Goal: Check status: Check status

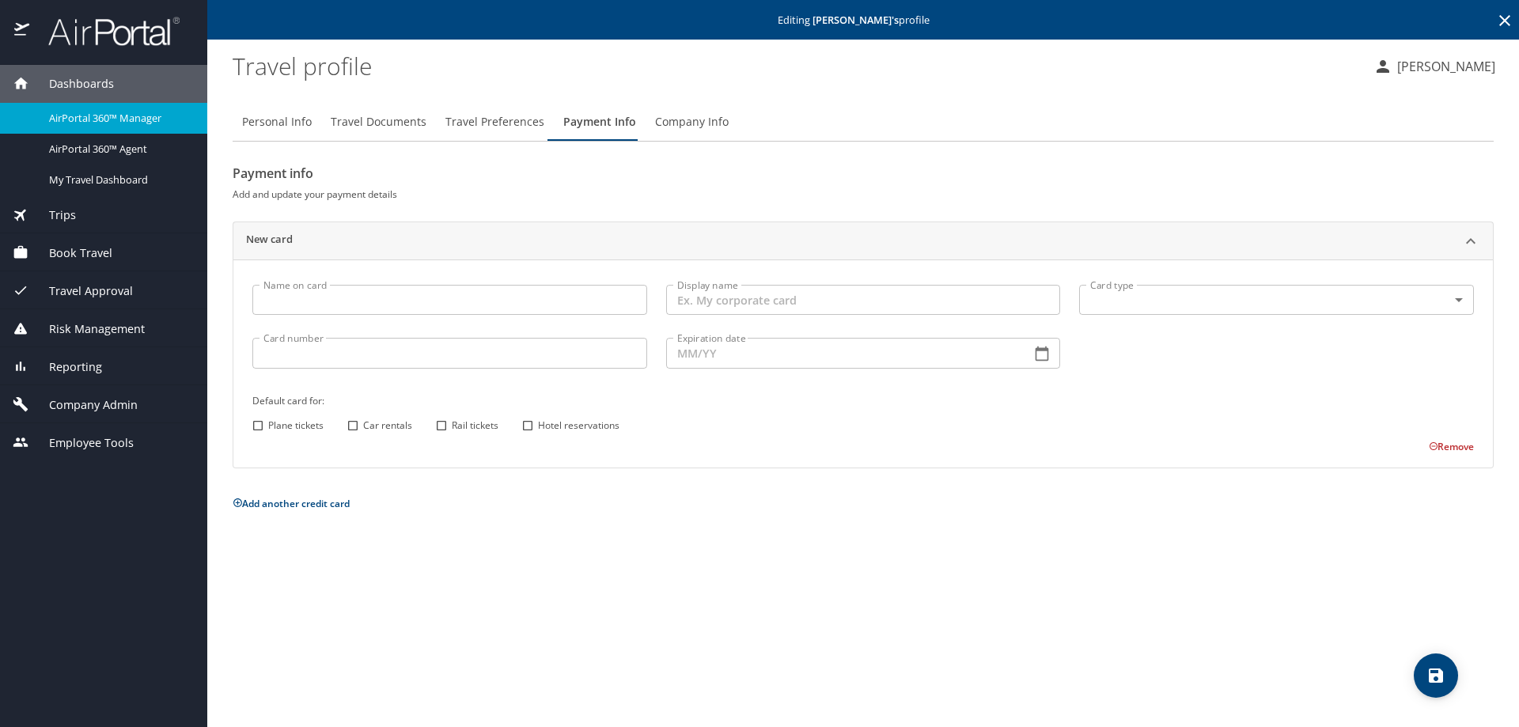
click at [68, 214] on span "Trips" at bounding box center [52, 215] width 47 height 17
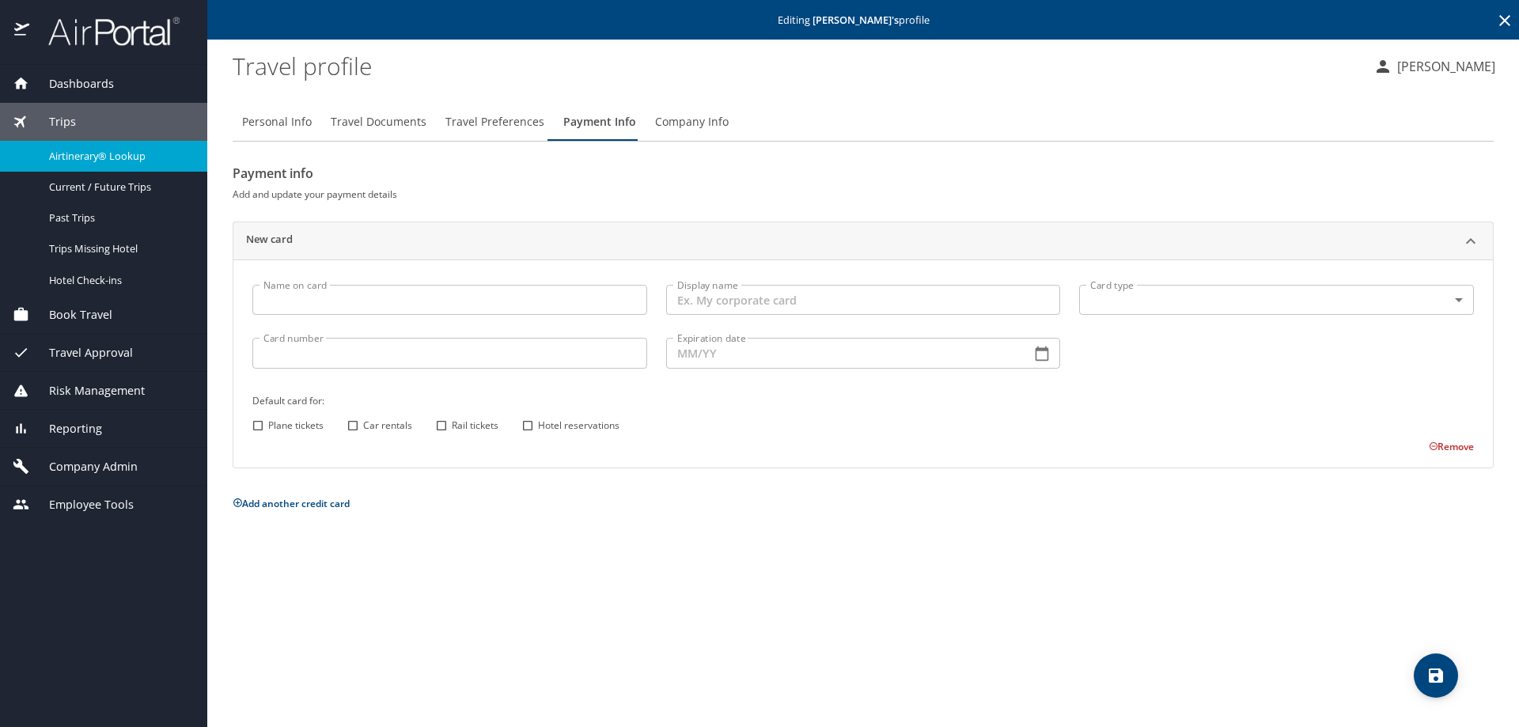
click at [66, 165] on div "Airtinerary® Lookup" at bounding box center [104, 156] width 182 height 18
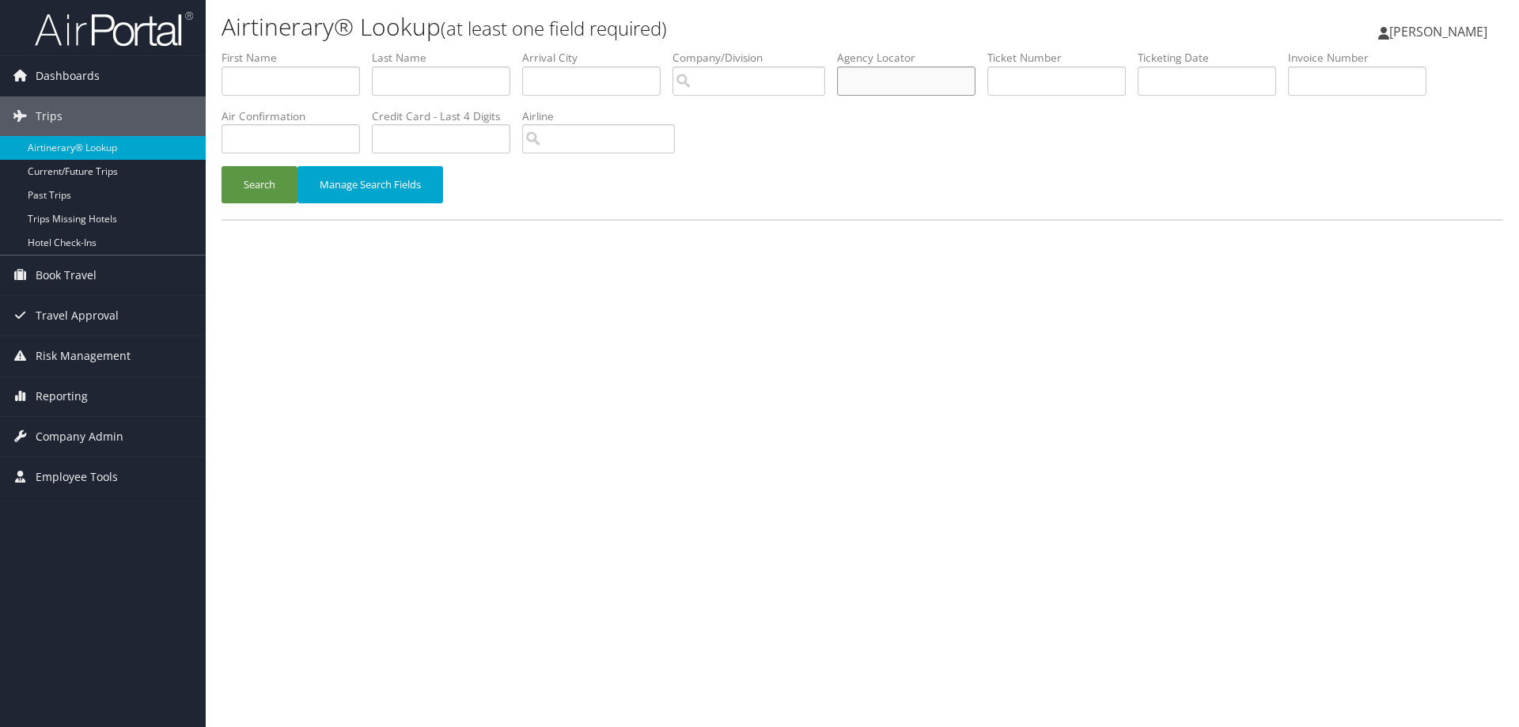
click at [876, 83] on input "text" at bounding box center [906, 80] width 138 height 29
type input "dclm1p"
click at [222, 166] on button "Search" at bounding box center [260, 184] width 76 height 37
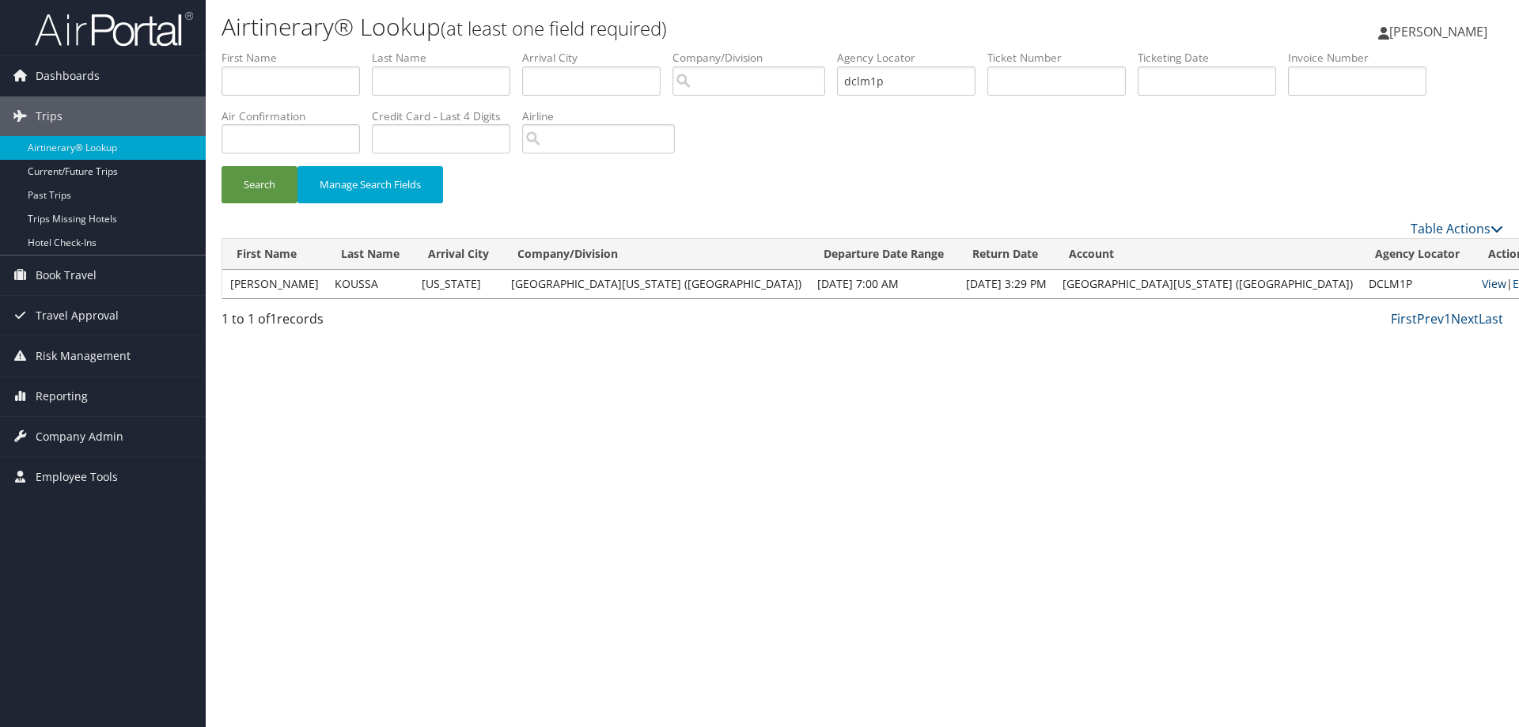
click at [1482, 276] on link "View" at bounding box center [1494, 283] width 25 height 15
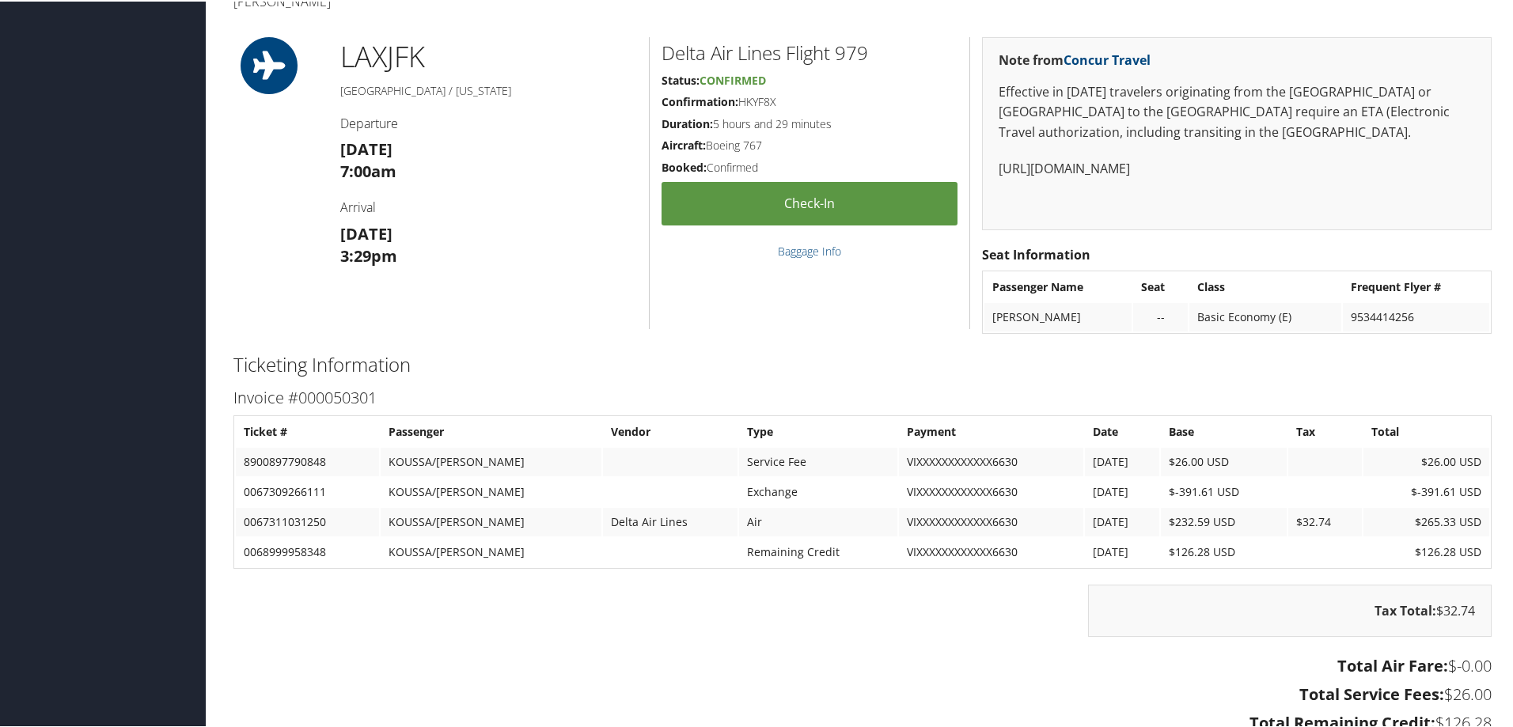
scroll to position [950, 0]
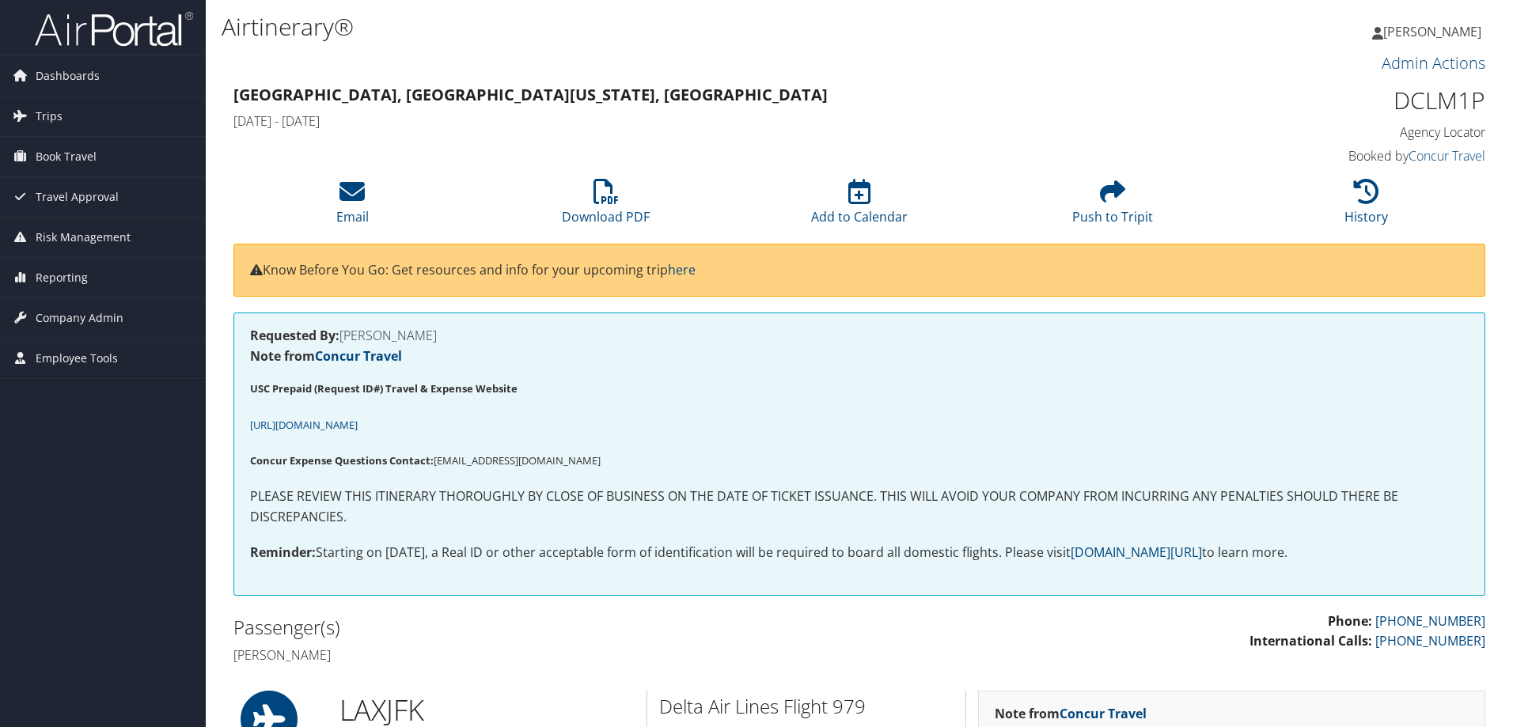
scroll to position [950, 0]
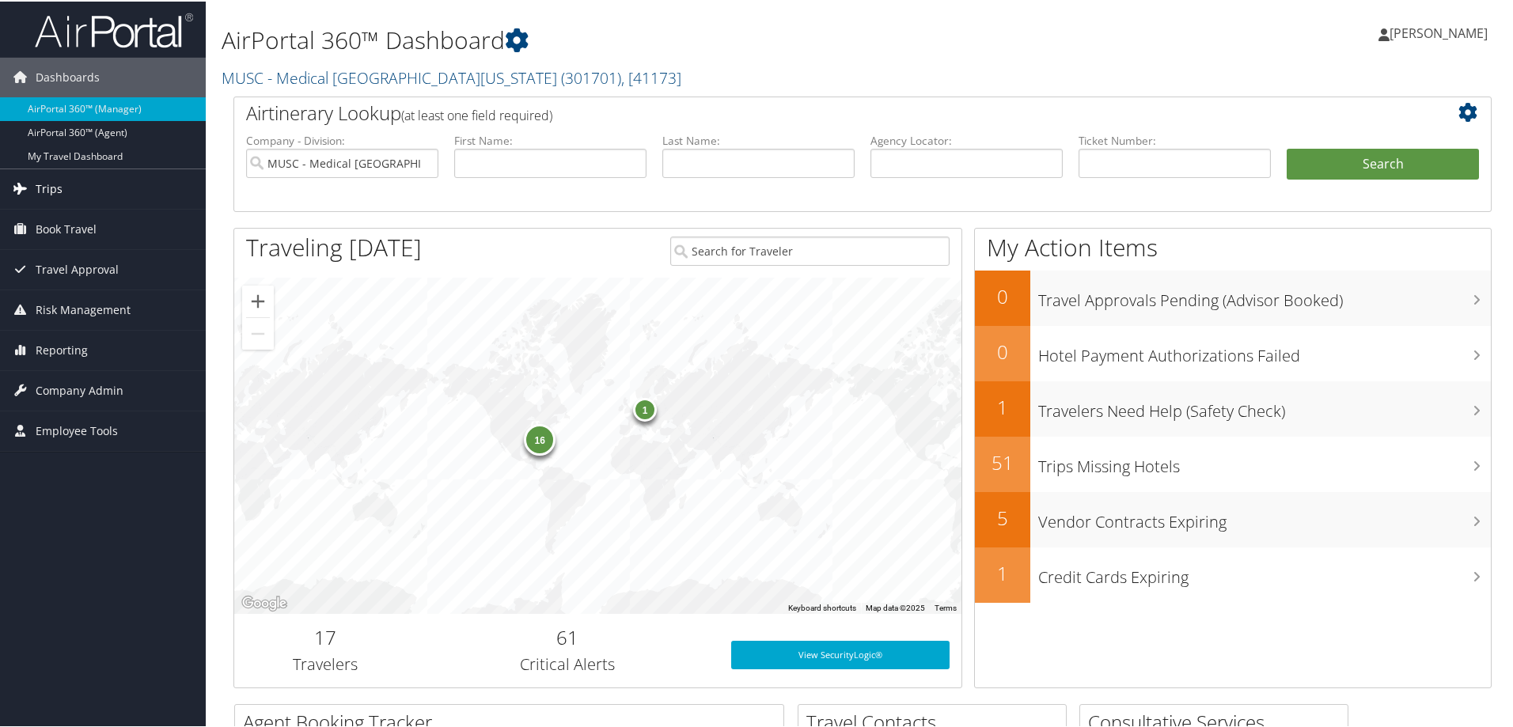
click at [40, 191] on span "Trips" at bounding box center [49, 188] width 27 height 40
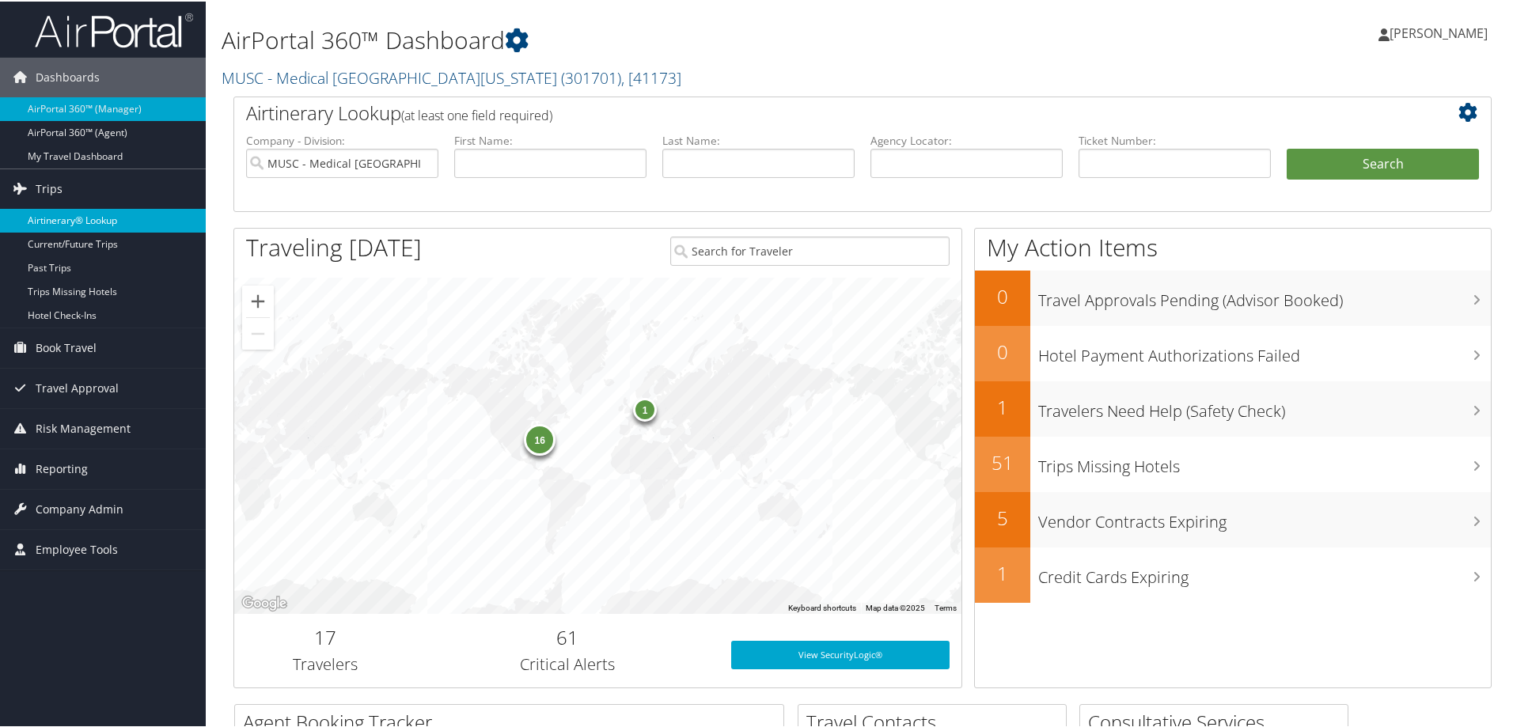
click at [52, 214] on link "Airtinerary® Lookup" at bounding box center [103, 219] width 206 height 24
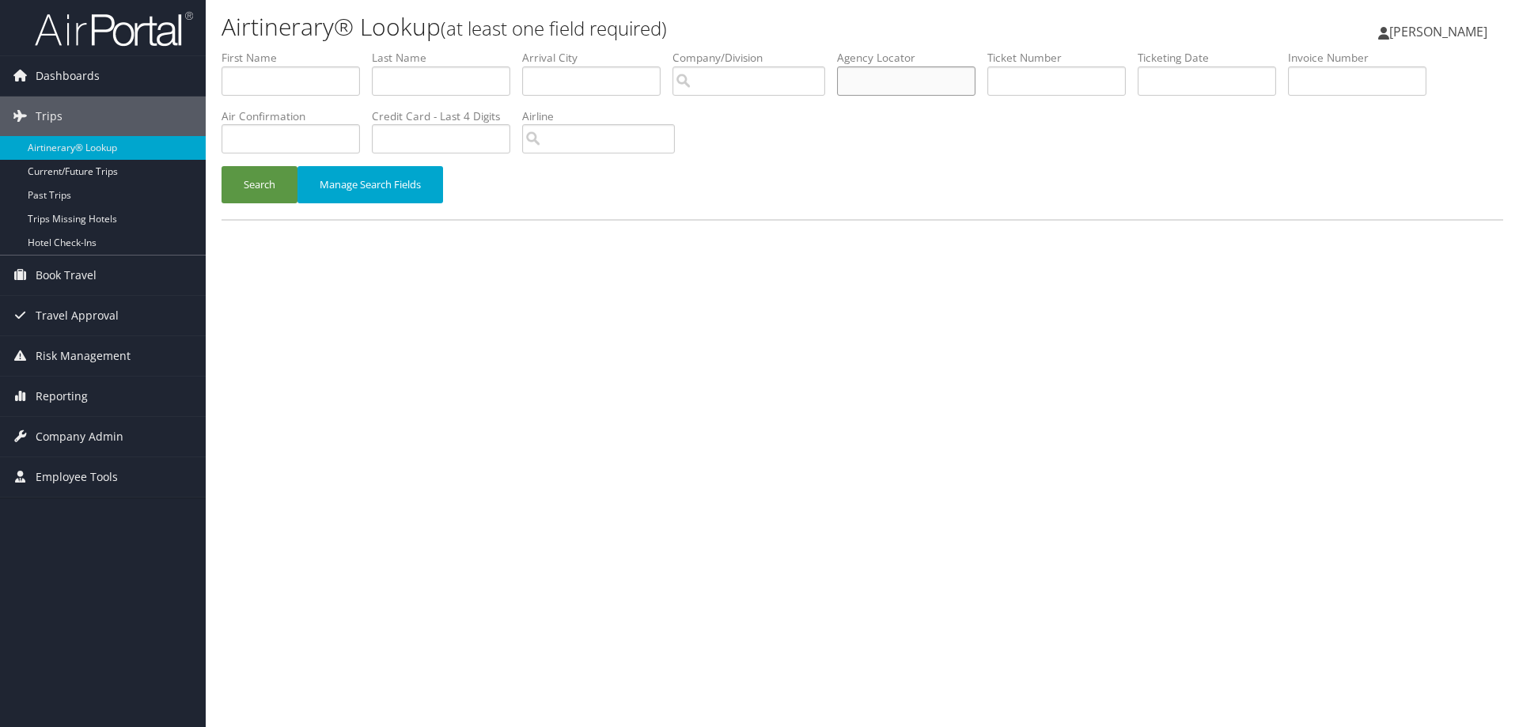
click at [865, 84] on input "text" at bounding box center [906, 80] width 138 height 29
paste input "DCLM1P"
type input "DCLM1P"
click at [280, 181] on button "Search" at bounding box center [260, 184] width 76 height 37
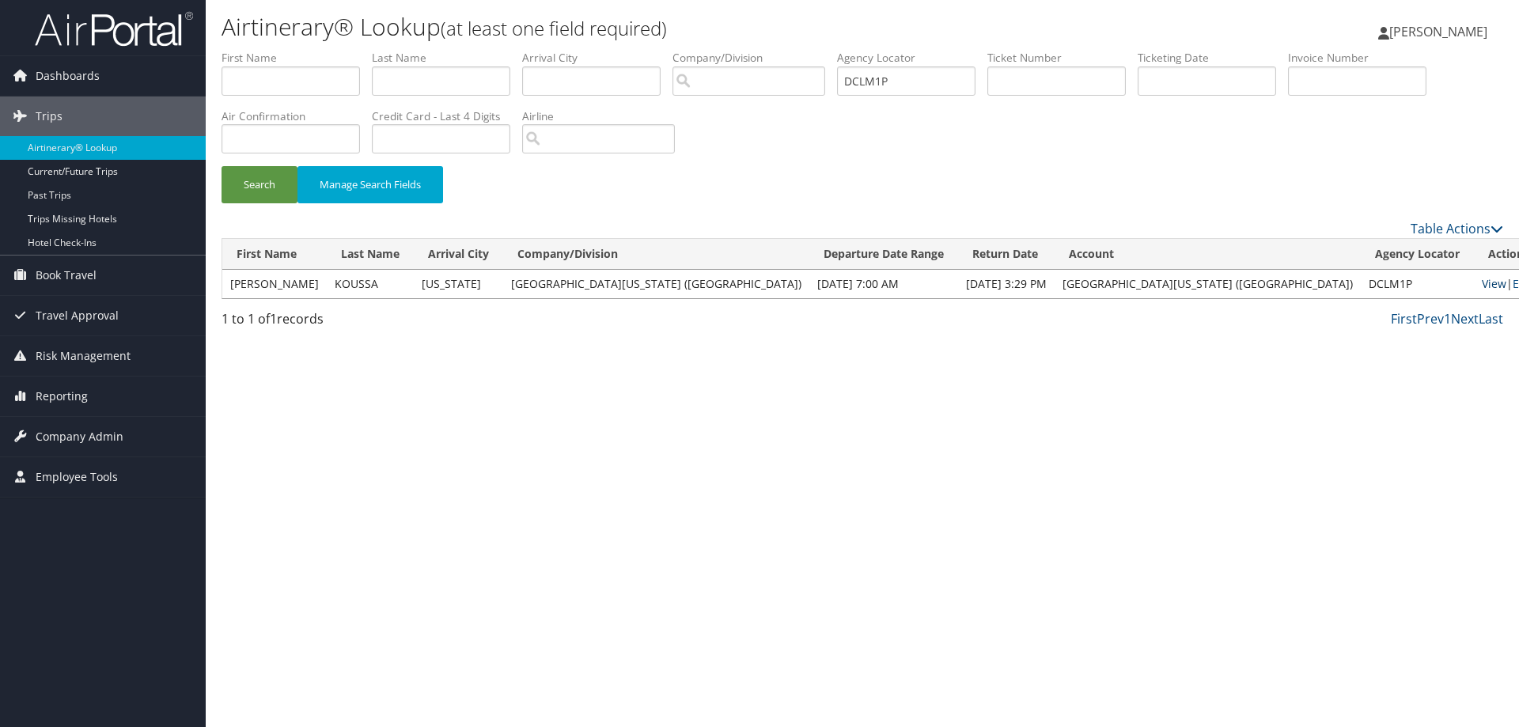
click at [1482, 283] on link "View" at bounding box center [1494, 283] width 25 height 15
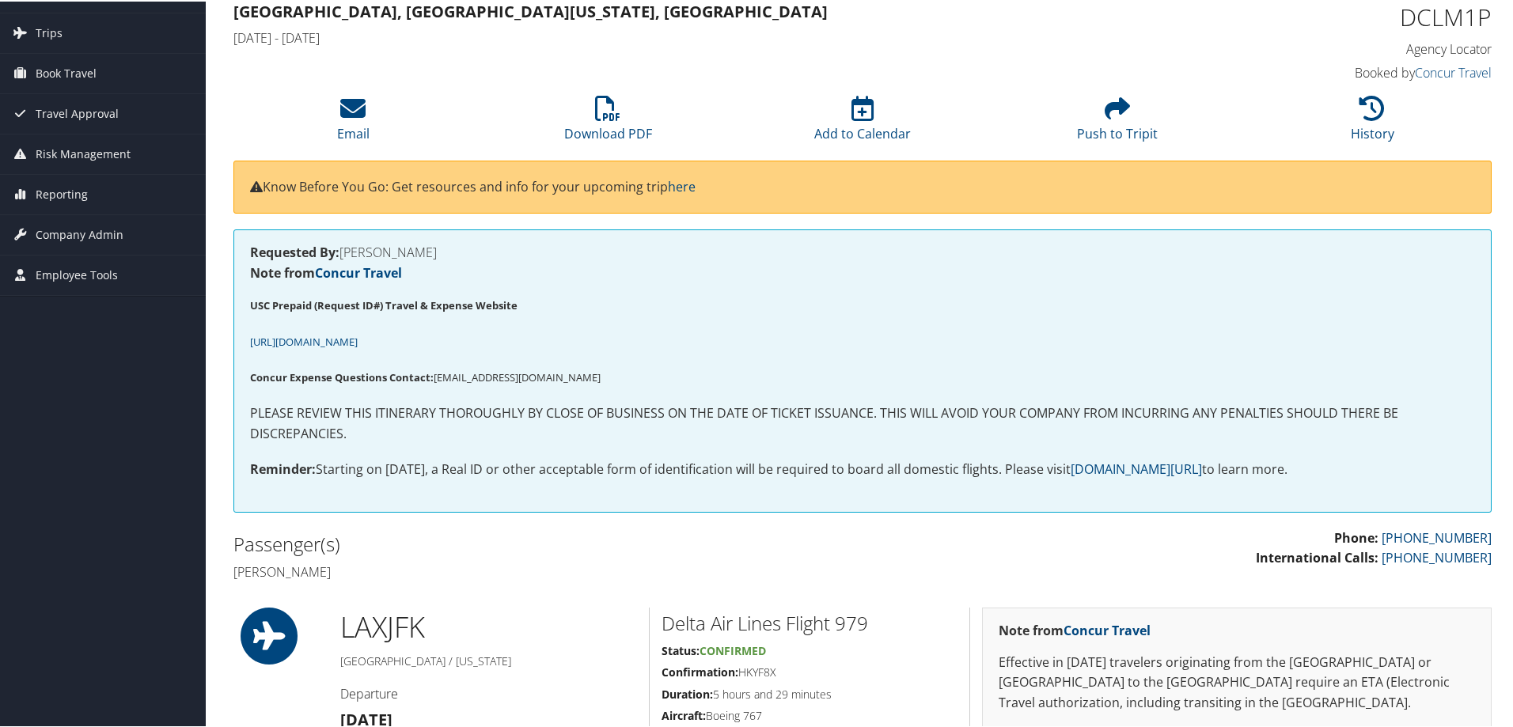
scroll to position [79, 0]
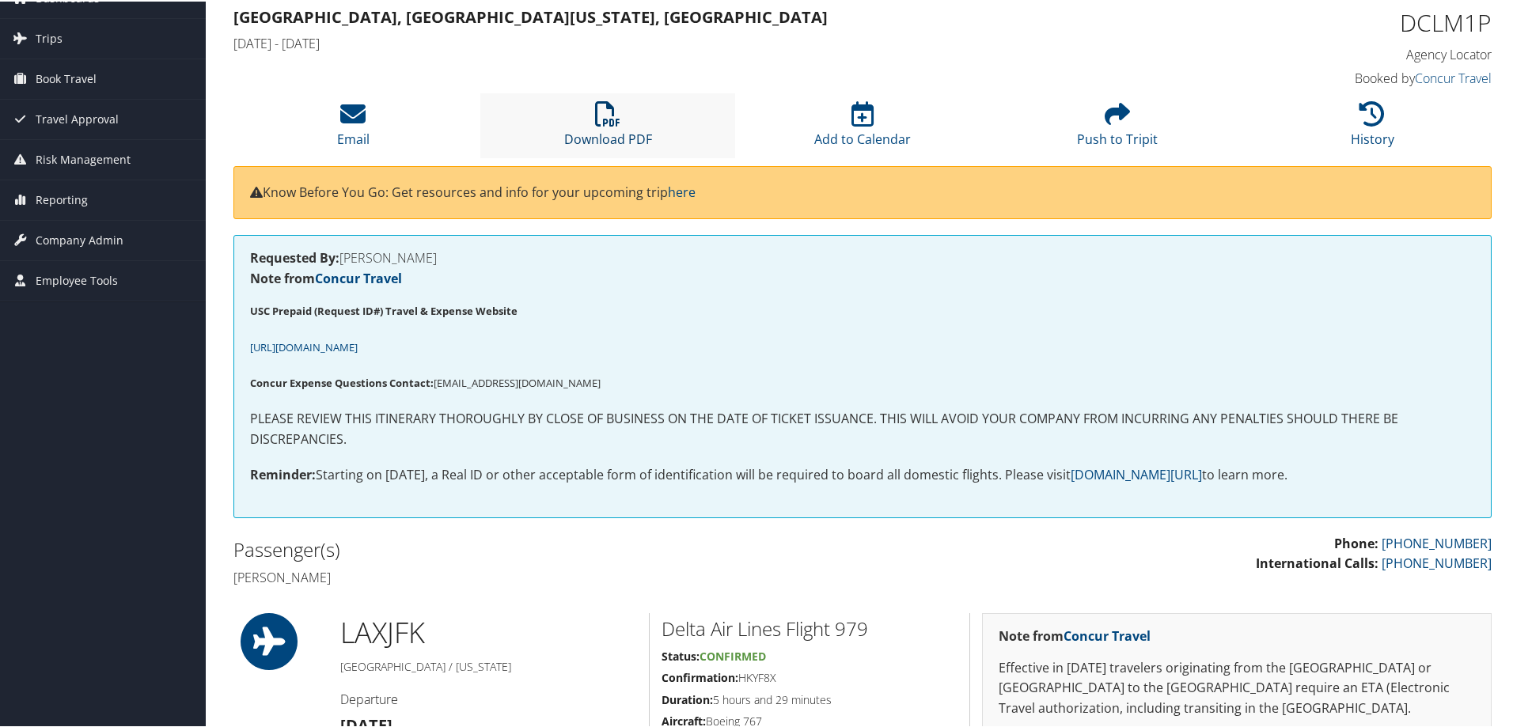
click at [601, 120] on icon at bounding box center [607, 112] width 25 height 25
